Goal: Information Seeking & Learning: Learn about a topic

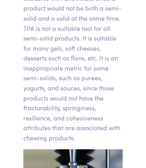
scroll to position [14398, 18]
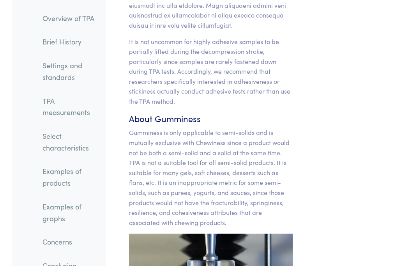
click at [68, 111] on link "TPA measurements" at bounding box center [70, 106] width 69 height 29
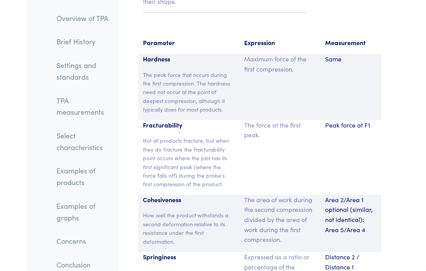
scroll to position [9003, 5]
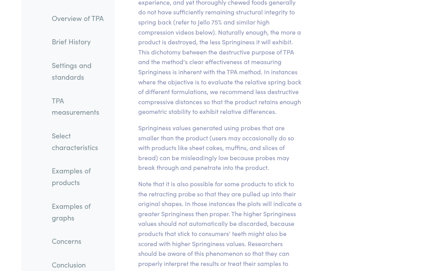
click at [68, 108] on link "TPA measurements" at bounding box center [80, 106] width 69 height 29
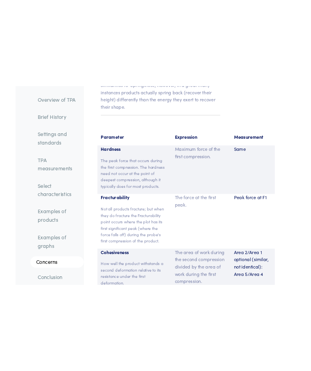
scroll to position [4975, 0]
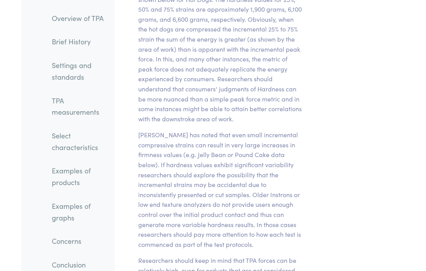
click at [68, 111] on link "TPA measurements" at bounding box center [80, 106] width 69 height 29
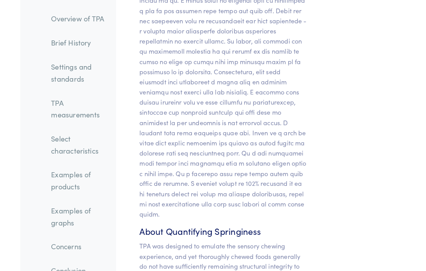
scroll to position [8851, 5]
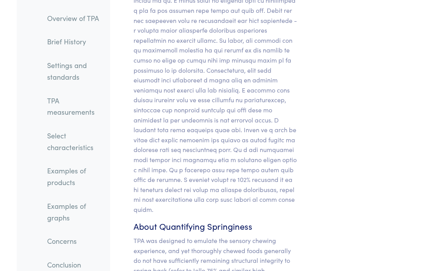
click at [72, 109] on link "TPA measurements" at bounding box center [80, 106] width 69 height 29
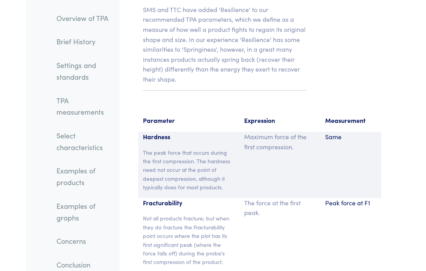
scroll to position [8900, 5]
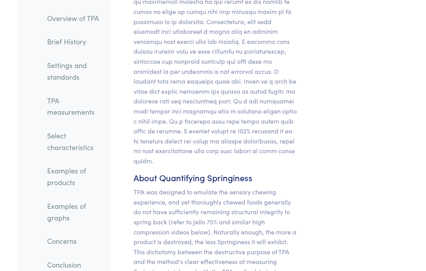
click at [66, 116] on link "TPA measurements" at bounding box center [80, 106] width 69 height 29
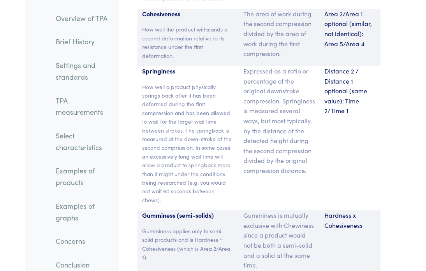
scroll to position [6930, 1]
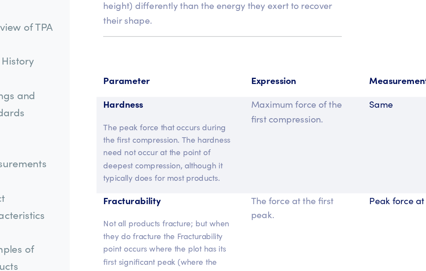
scroll to position [6727, 0]
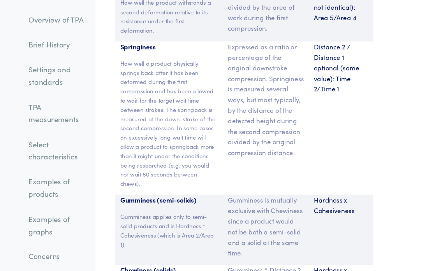
scroll to position [6957, 5]
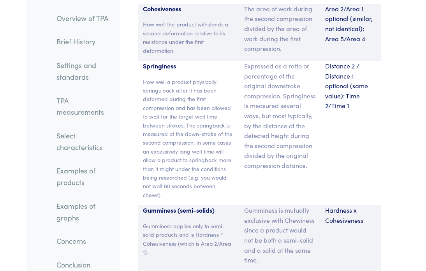
scroll to position [6937, 0]
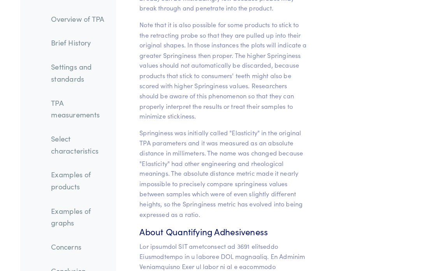
scroll to position [9260, 0]
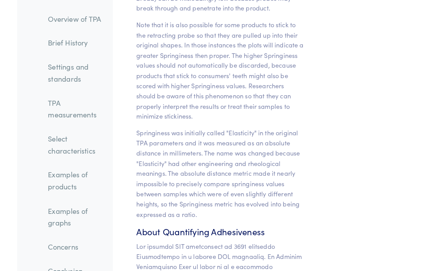
click at [74, 117] on link "TPA measurements" at bounding box center [84, 106] width 69 height 29
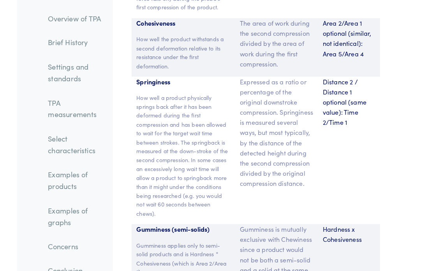
scroll to position [9234, 0]
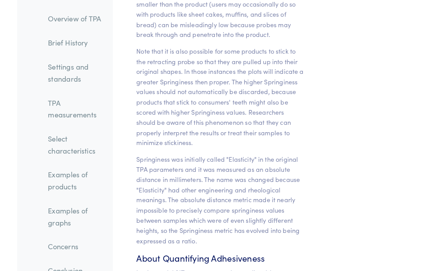
click at [88, 109] on link "TPA measurements" at bounding box center [84, 106] width 69 height 29
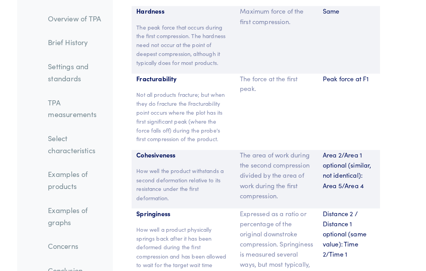
scroll to position [6792, 0]
